Goal: Information Seeking & Learning: Learn about a topic

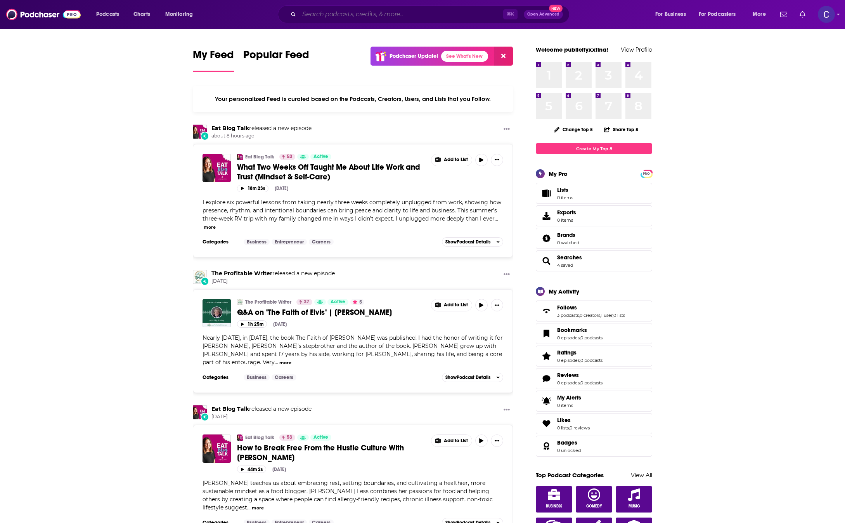
click at [409, 14] on input "Search podcasts, credits, & more..." at bounding box center [401, 14] width 204 height 12
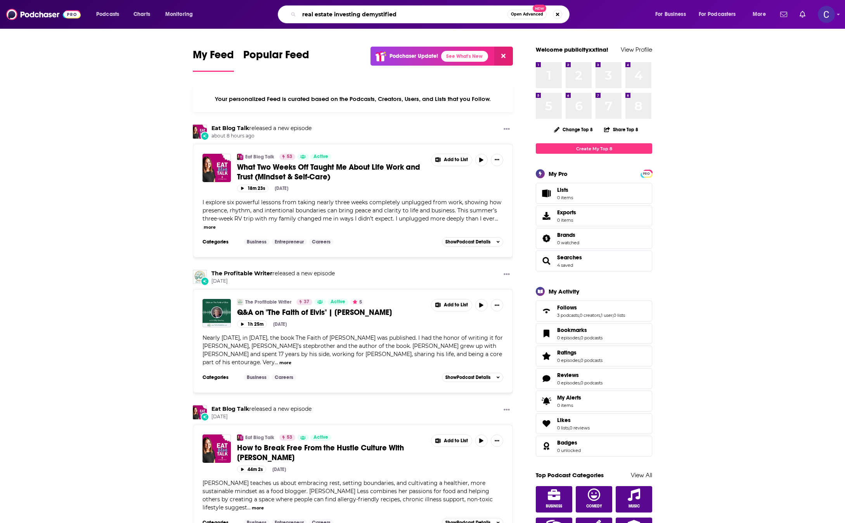
type input "real estate investing demystified"
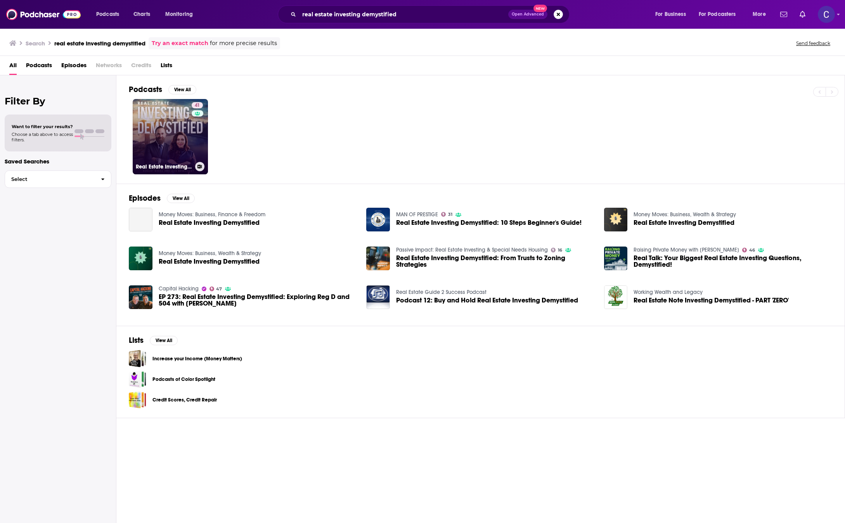
click at [183, 128] on link "41 Real Estate Investing Demystified" at bounding box center [170, 136] width 75 height 75
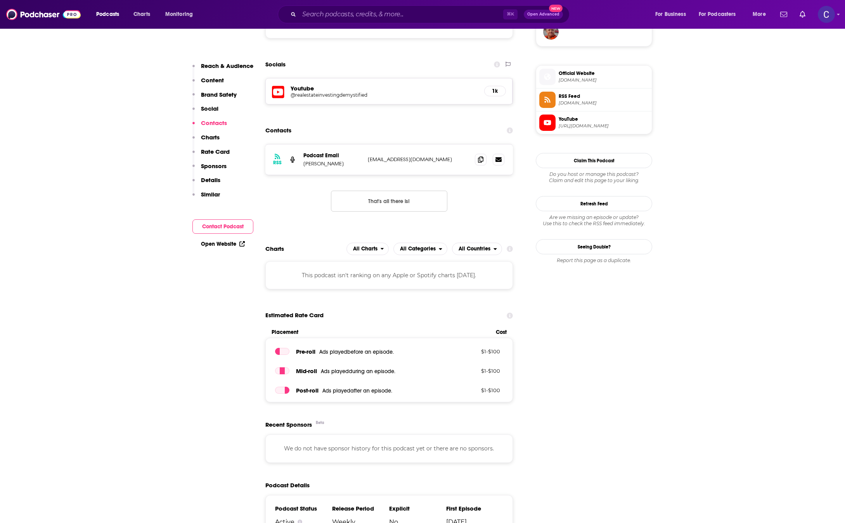
scroll to position [650, 0]
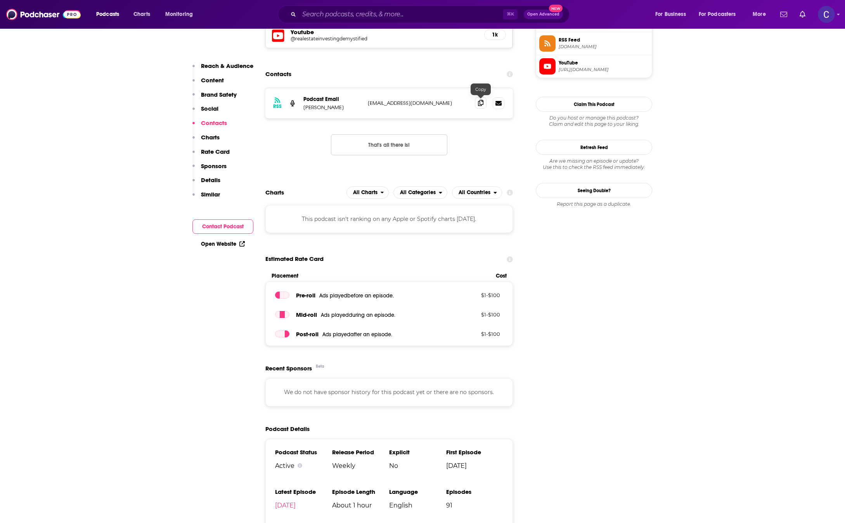
click at [479, 101] on icon at bounding box center [480, 103] width 5 height 6
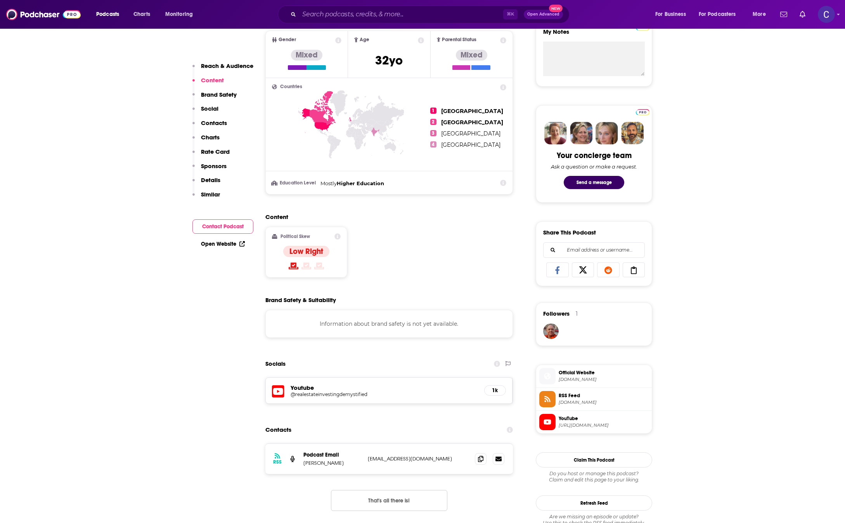
scroll to position [290, 0]
